Goal: Task Accomplishment & Management: Use online tool/utility

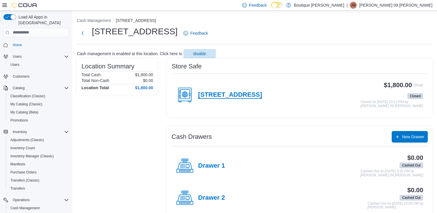
click at [245, 94] on h4 "[STREET_ADDRESS]" at bounding box center [230, 95] width 64 height 8
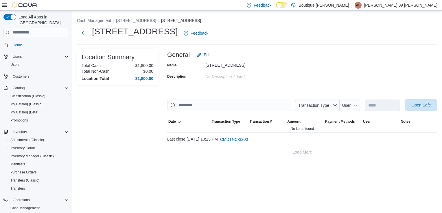
click at [420, 102] on span "Open Safe" at bounding box center [420, 105] width 25 height 12
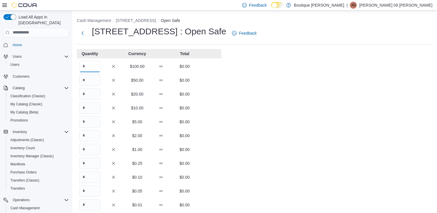
click at [96, 68] on input "Quantity" at bounding box center [89, 67] width 21 height 12
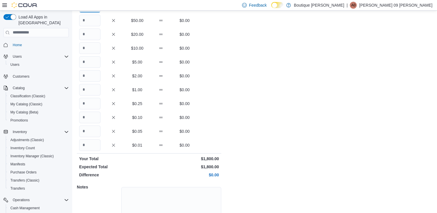
scroll to position [99, 0]
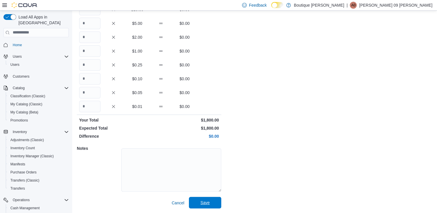
type input "**"
click at [199, 202] on span "Save" at bounding box center [204, 203] width 25 height 12
